Goal: Obtain resource: Obtain resource

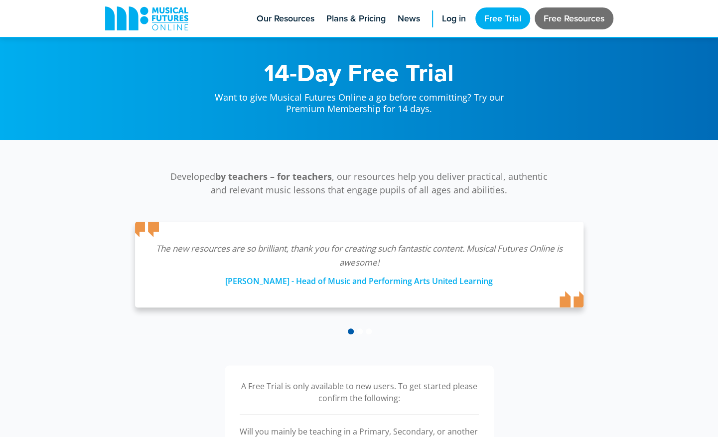
click at [523, 20] on link "Free Resources" at bounding box center [573, 18] width 79 height 22
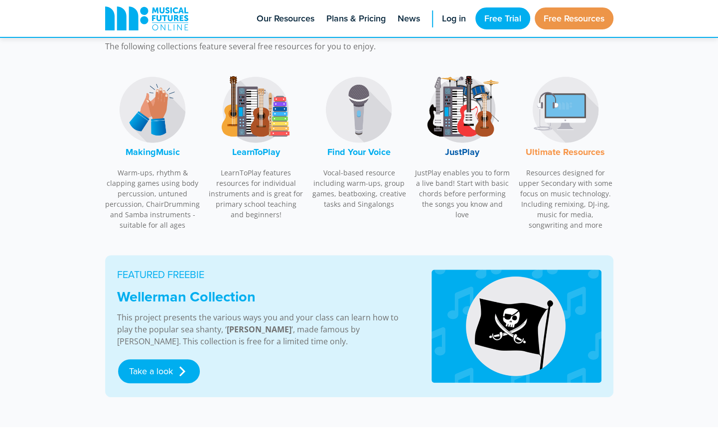
scroll to position [356, 0]
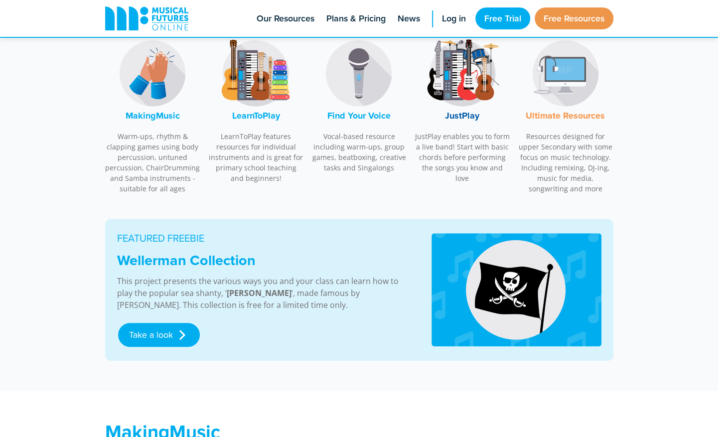
click at [124, 83] on img at bounding box center [152, 73] width 75 height 75
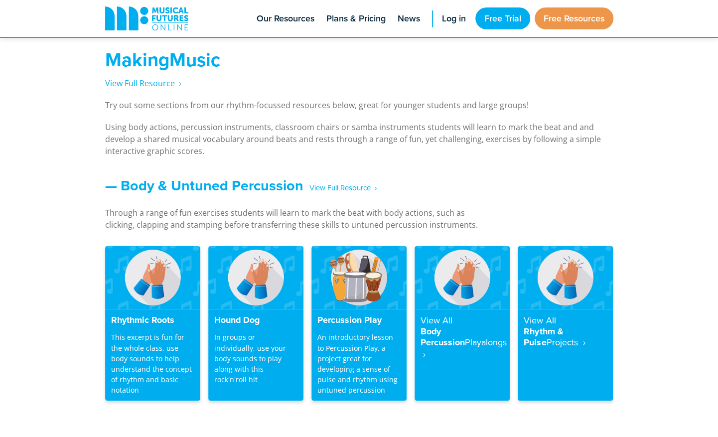
scroll to position [736, 0]
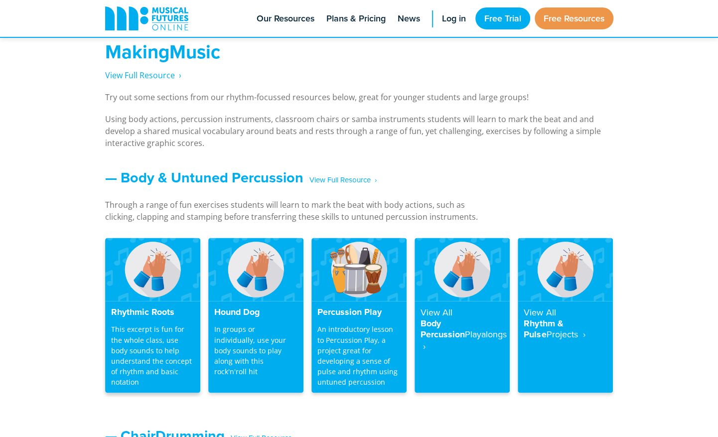
click at [159, 290] on img at bounding box center [152, 269] width 95 height 63
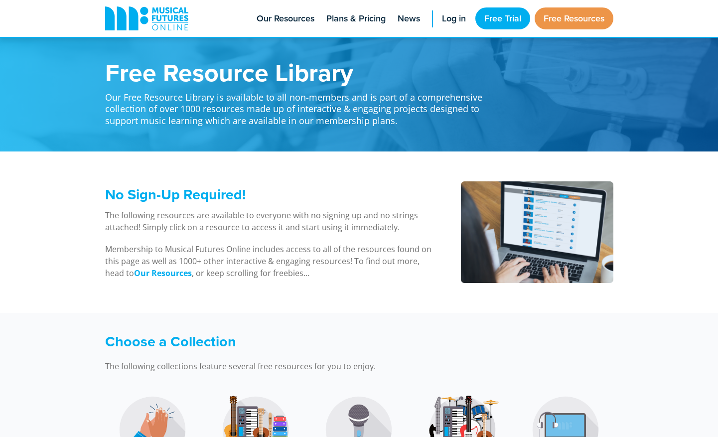
scroll to position [736, 0]
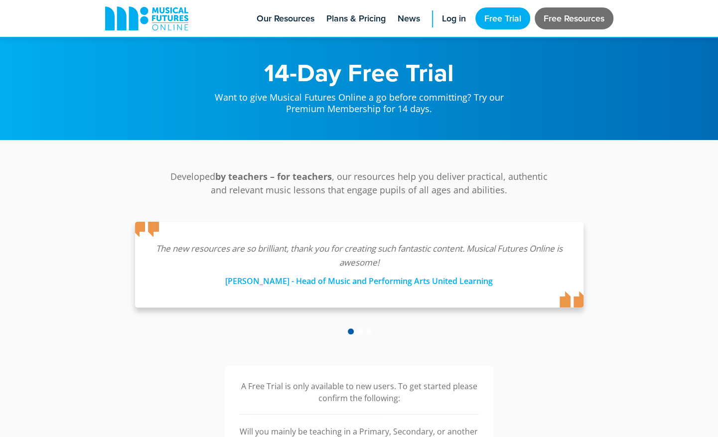
click at [555, 21] on link "Free Resources" at bounding box center [573, 18] width 79 height 22
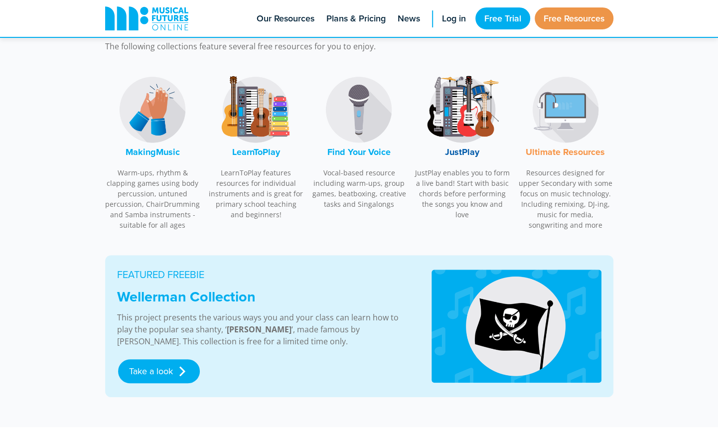
scroll to position [283, 0]
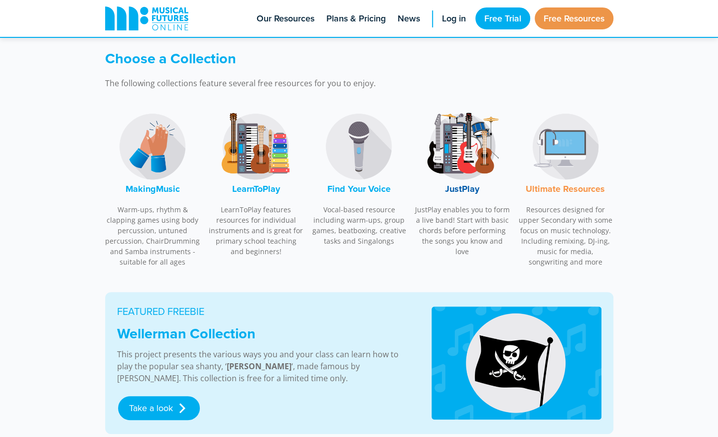
click at [569, 156] on img at bounding box center [565, 146] width 75 height 75
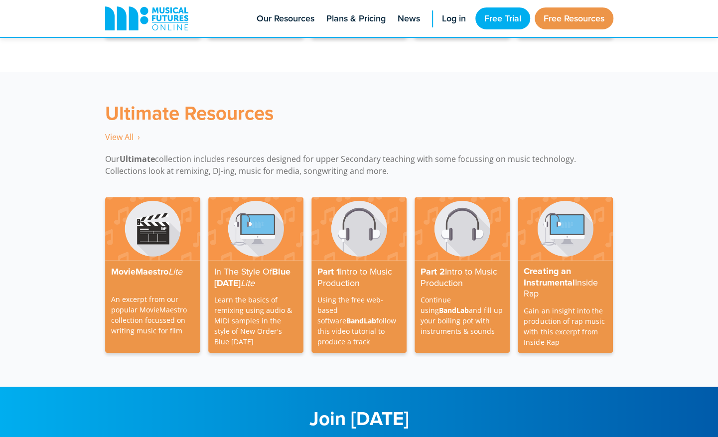
scroll to position [2880, 0]
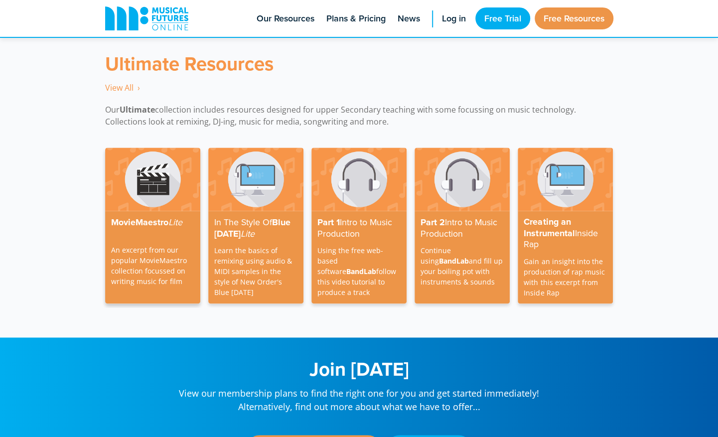
click at [148, 160] on img at bounding box center [152, 178] width 95 height 63
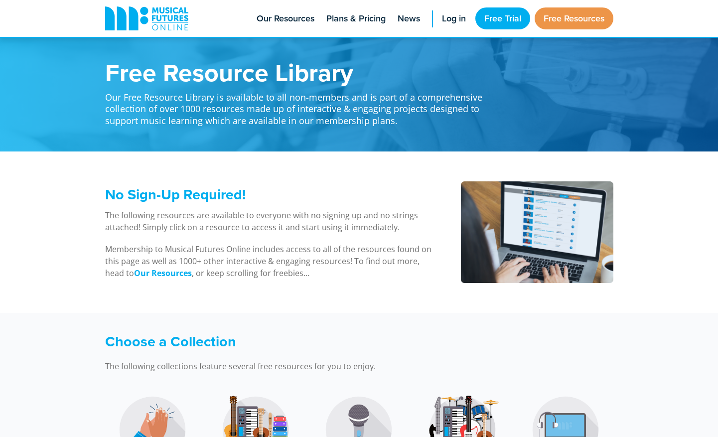
scroll to position [2898, 0]
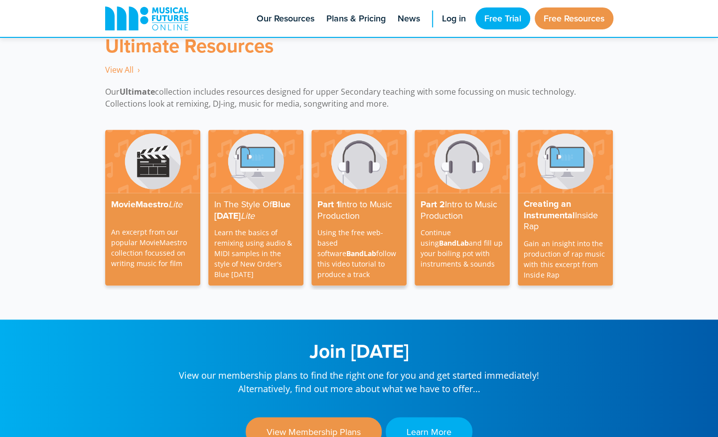
click at [369, 157] on img at bounding box center [358, 160] width 95 height 63
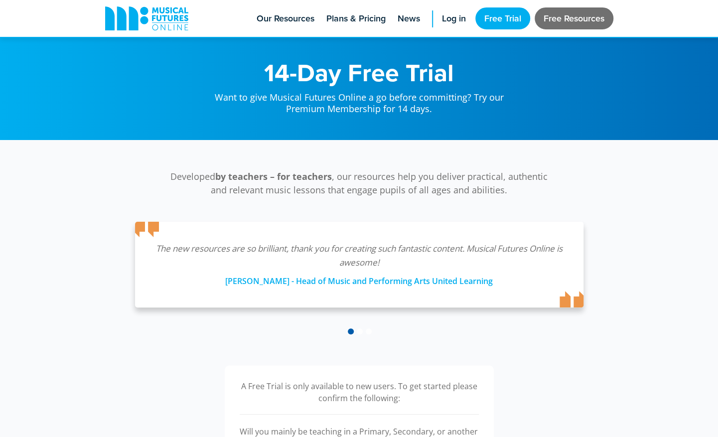
click at [566, 14] on link "Free Resources" at bounding box center [573, 18] width 79 height 22
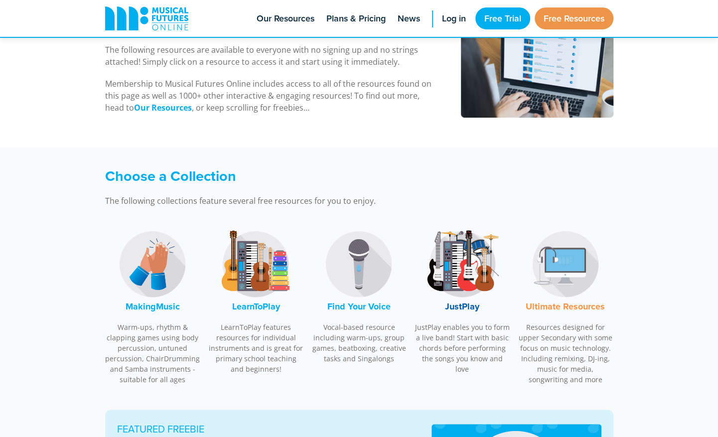
scroll to position [303, 0]
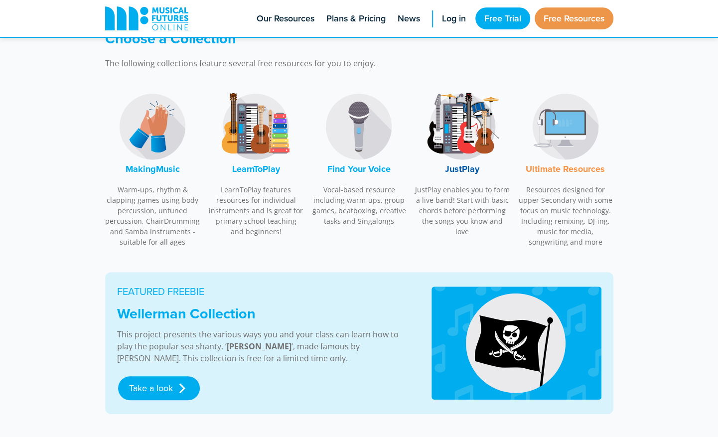
click at [258, 138] on img at bounding box center [255, 126] width 75 height 75
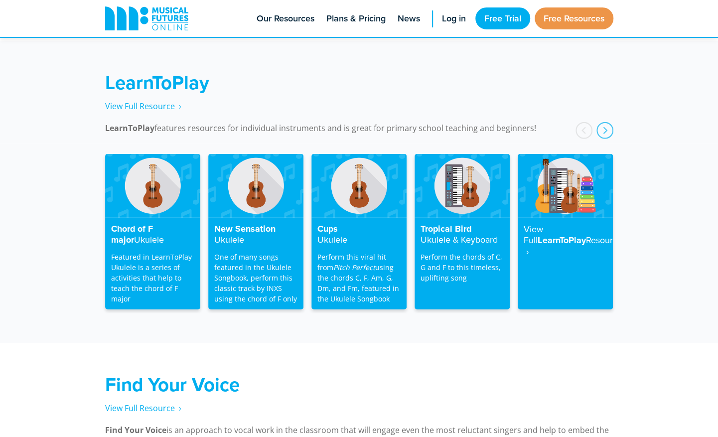
scroll to position [1599, 0]
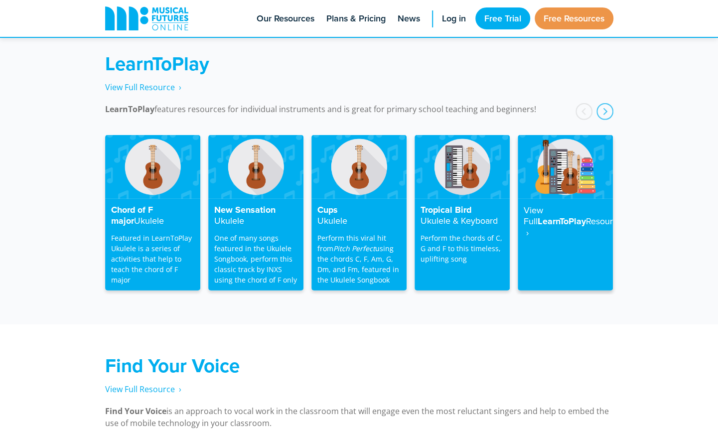
click at [588, 167] on img at bounding box center [564, 166] width 95 height 63
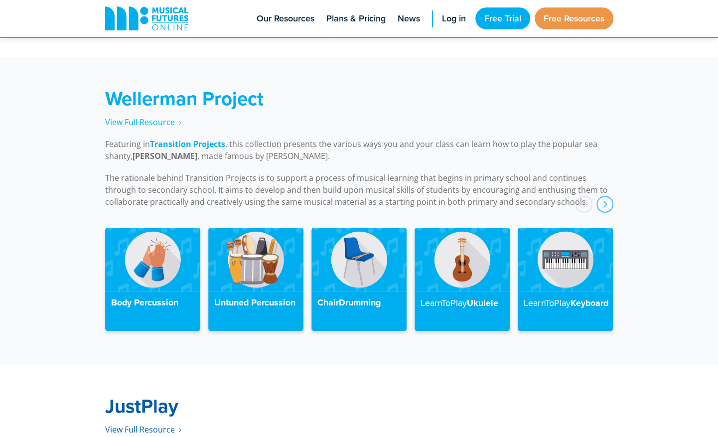
scroll to position [2210, 0]
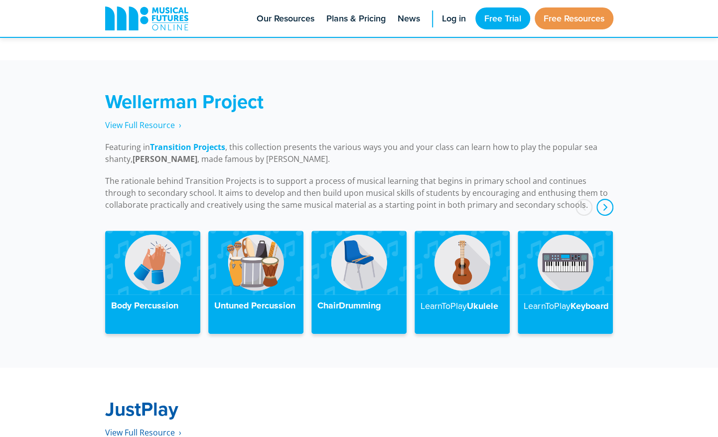
click at [605, 199] on div "next" at bounding box center [604, 207] width 17 height 17
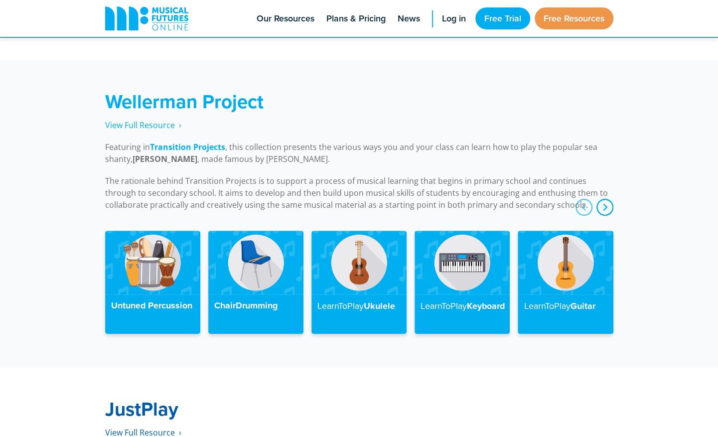
click at [605, 199] on div "next" at bounding box center [604, 207] width 17 height 17
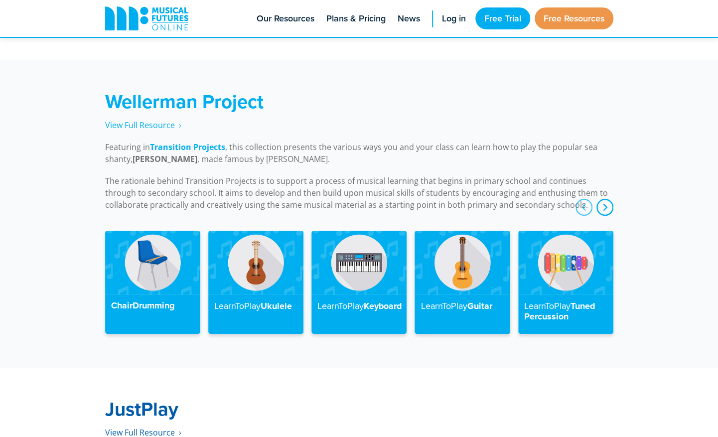
click at [605, 199] on div "next" at bounding box center [604, 207] width 17 height 17
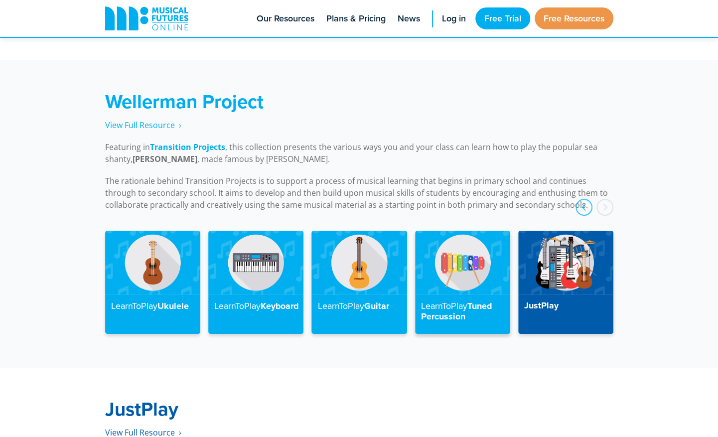
click at [452, 257] on img at bounding box center [462, 262] width 95 height 63
click at [464, 299] on strong "LearnToPlay" at bounding box center [444, 305] width 46 height 12
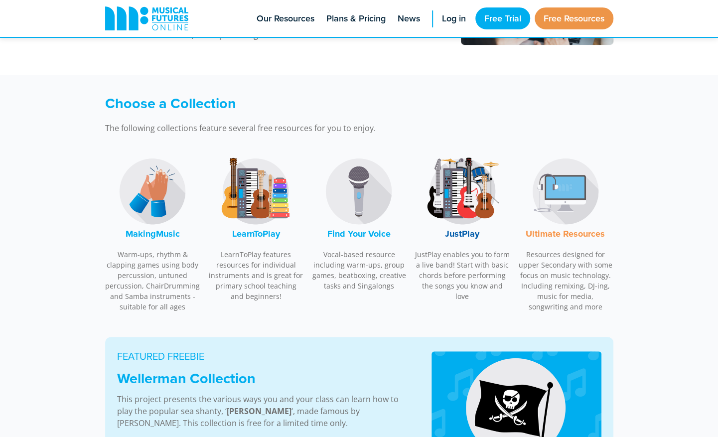
scroll to position [272, 0]
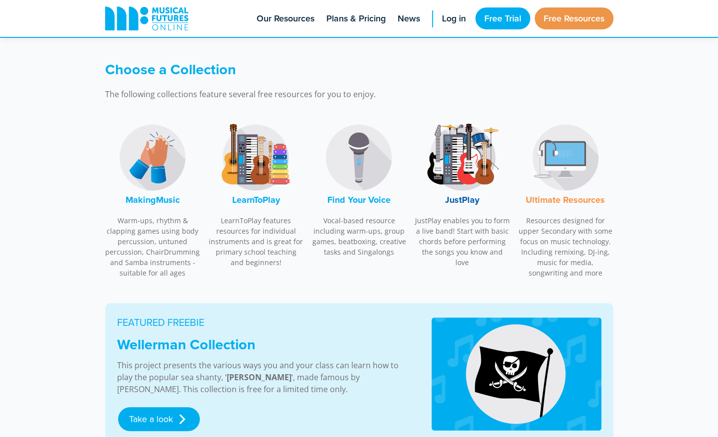
click at [158, 160] on img at bounding box center [152, 157] width 75 height 75
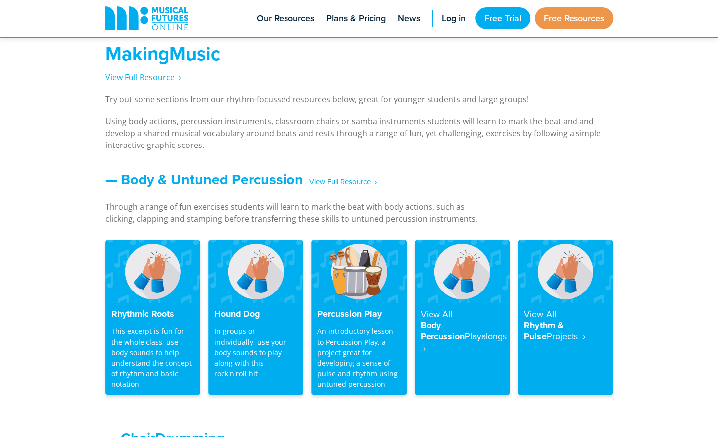
scroll to position [736, 0]
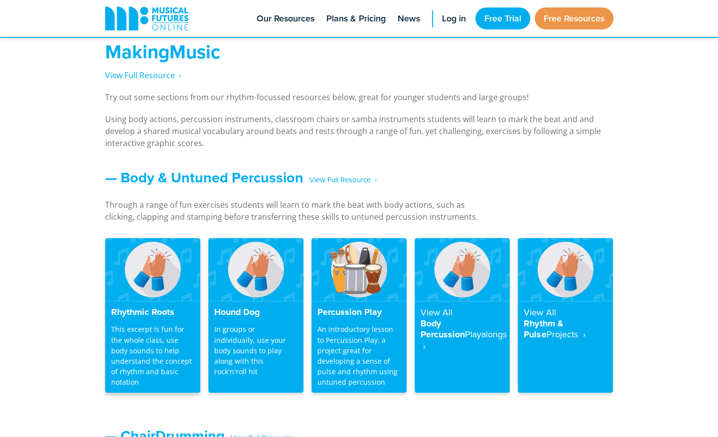
click at [142, 285] on img at bounding box center [152, 269] width 95 height 63
